Goal: Information Seeking & Learning: Learn about a topic

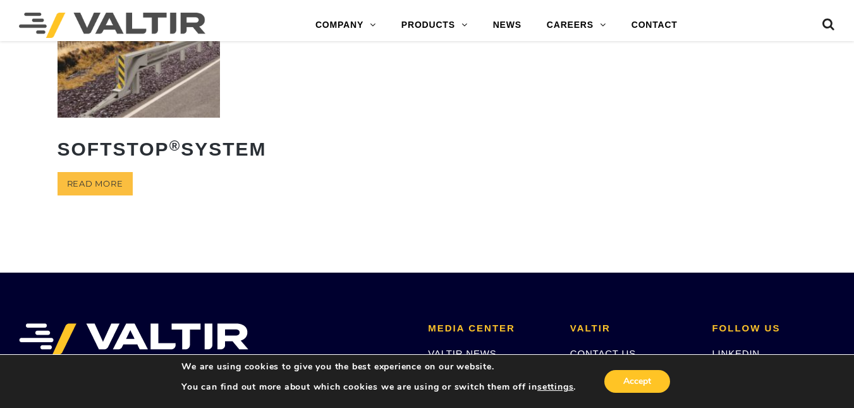
scroll to position [356, 0]
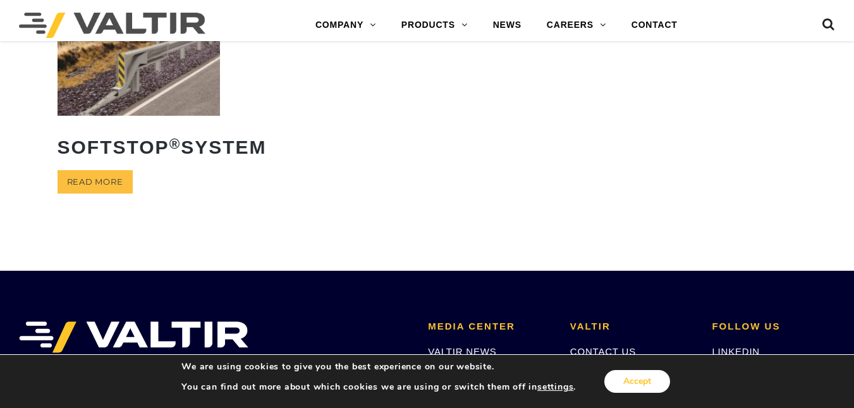
click at [640, 372] on button "Accept" at bounding box center [637, 381] width 66 height 23
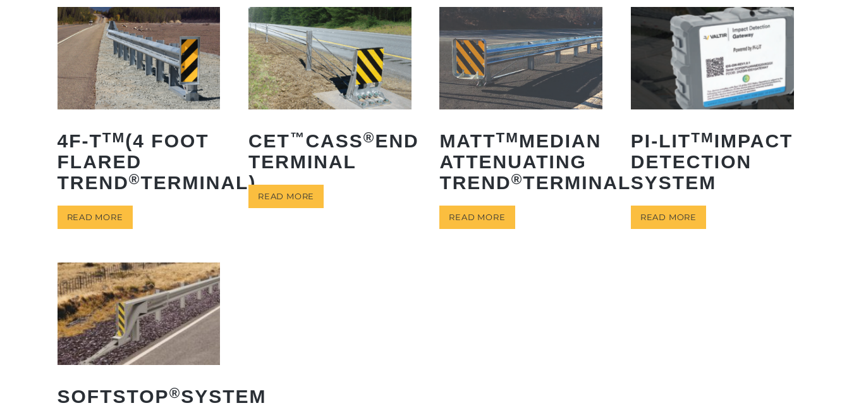
scroll to position [111, 0]
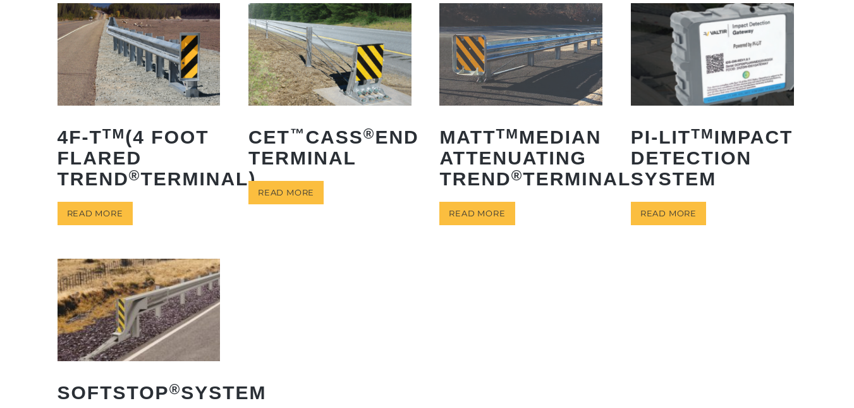
click at [87, 75] on img at bounding box center [138, 54] width 163 height 102
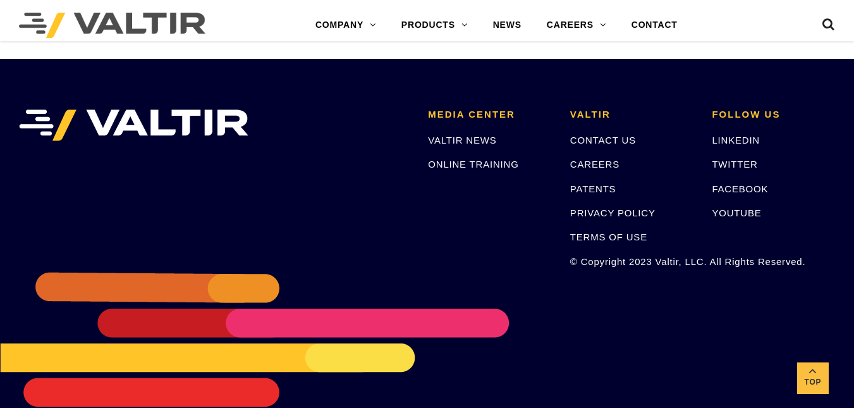
scroll to position [2494, 0]
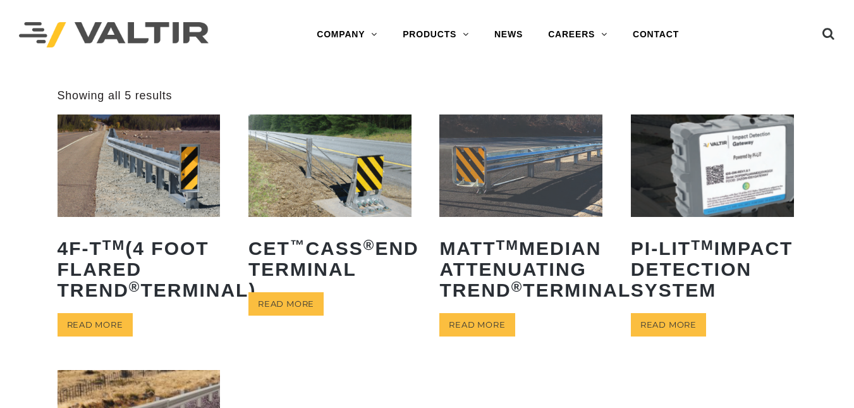
click at [111, 185] on img at bounding box center [138, 165] width 163 height 102
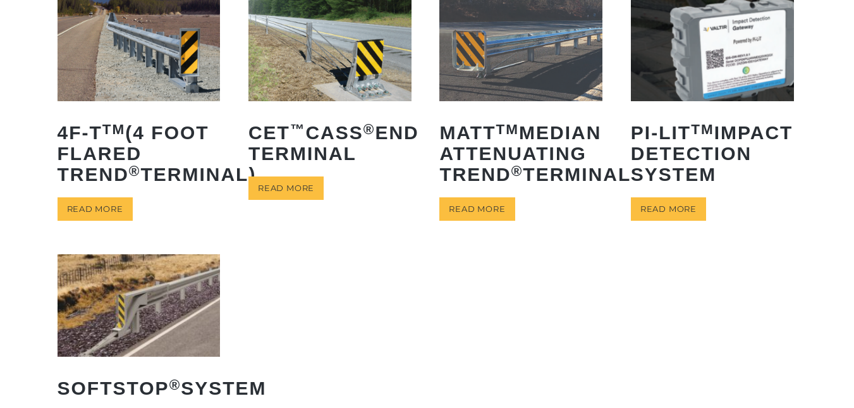
scroll to position [114, 0]
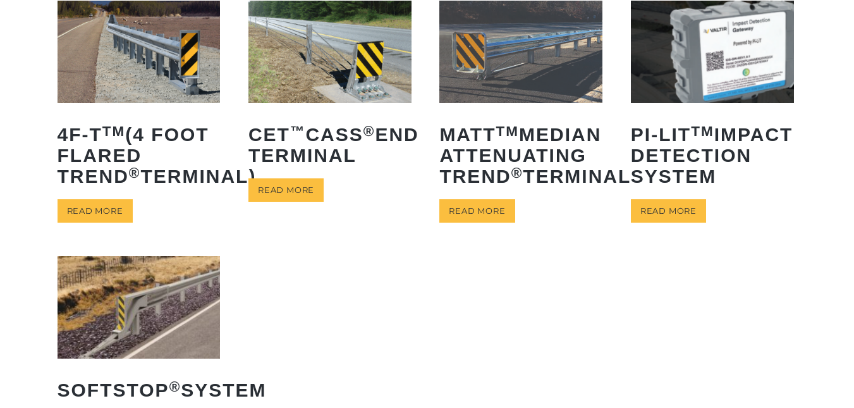
click at [172, 308] on img at bounding box center [138, 307] width 163 height 102
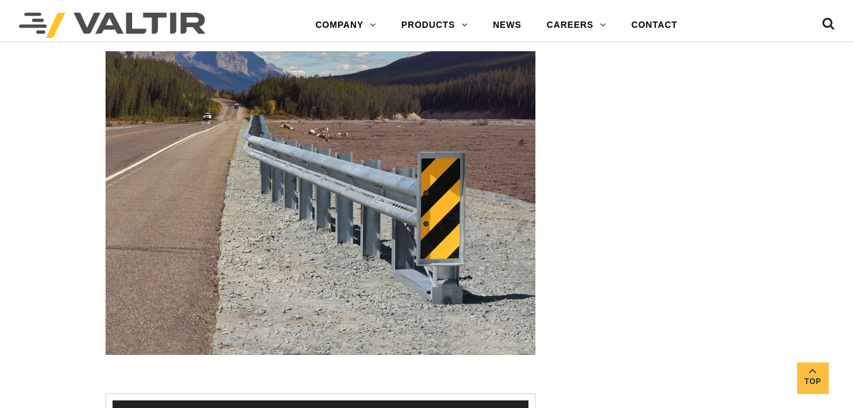
scroll to position [1425, 0]
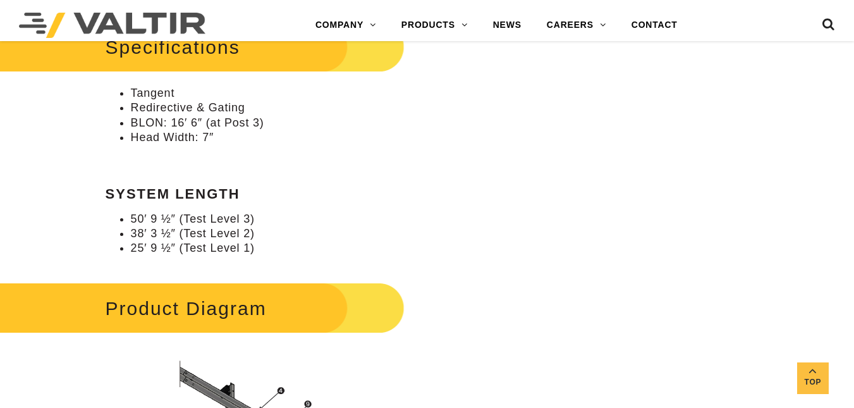
scroll to position [1109, 0]
